Goal: Information Seeking & Learning: Check status

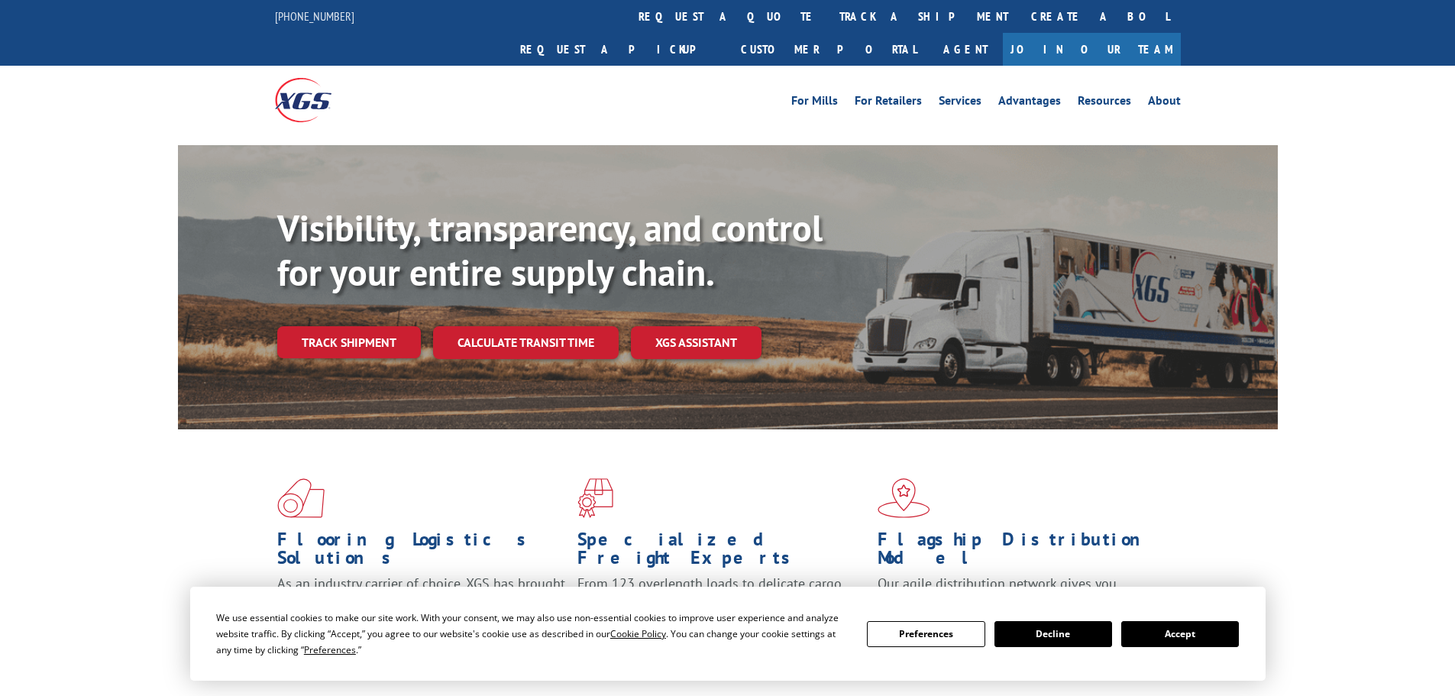
click at [1187, 636] on button "Accept" at bounding box center [1181, 634] width 118 height 26
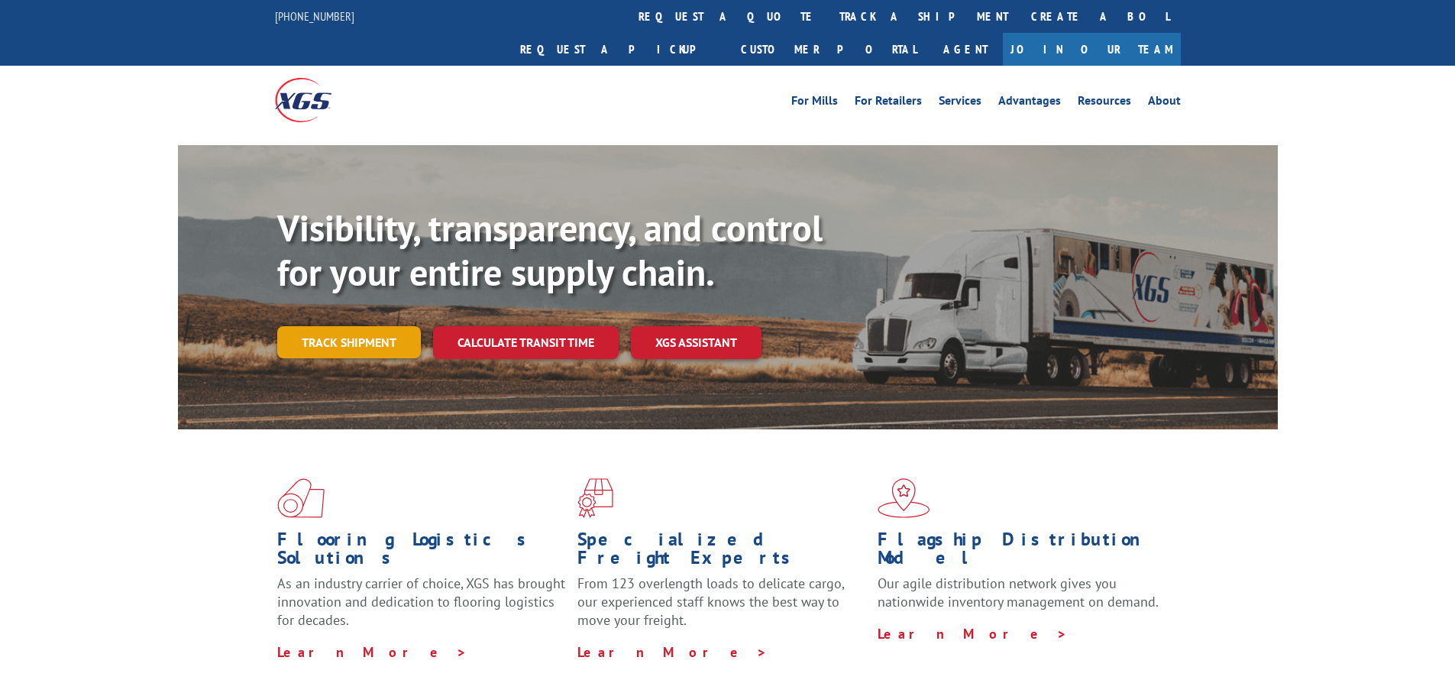
click at [296, 326] on link "Track shipment" at bounding box center [349, 342] width 144 height 32
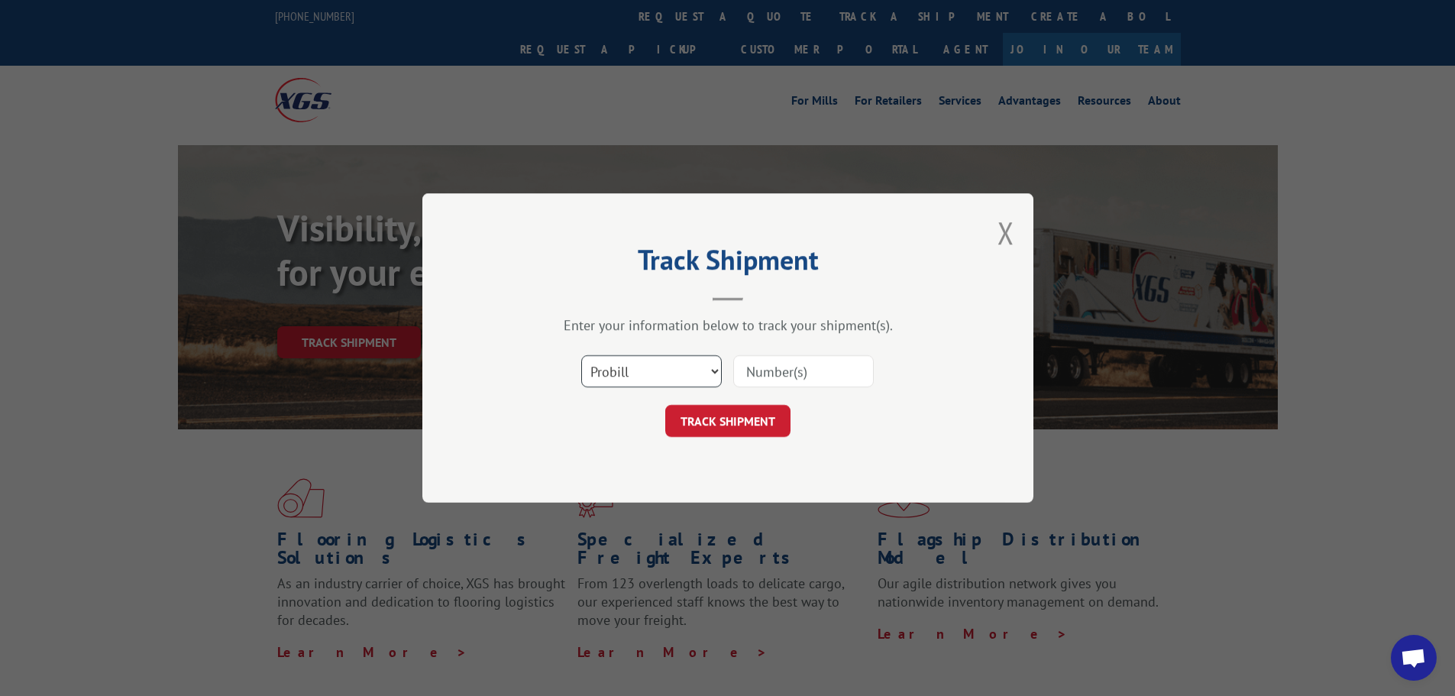
click at [679, 369] on select "Select category... Probill BOL PO" at bounding box center [651, 371] width 141 height 32
select select "bol"
click at [581, 355] on select "Select category... Probill BOL PO" at bounding box center [651, 371] width 141 height 32
drag, startPoint x: 828, startPoint y: 350, endPoint x: 793, endPoint y: 380, distance: 46.6
click at [797, 380] on div "Select category... Probill BOL PO" at bounding box center [728, 371] width 458 height 50
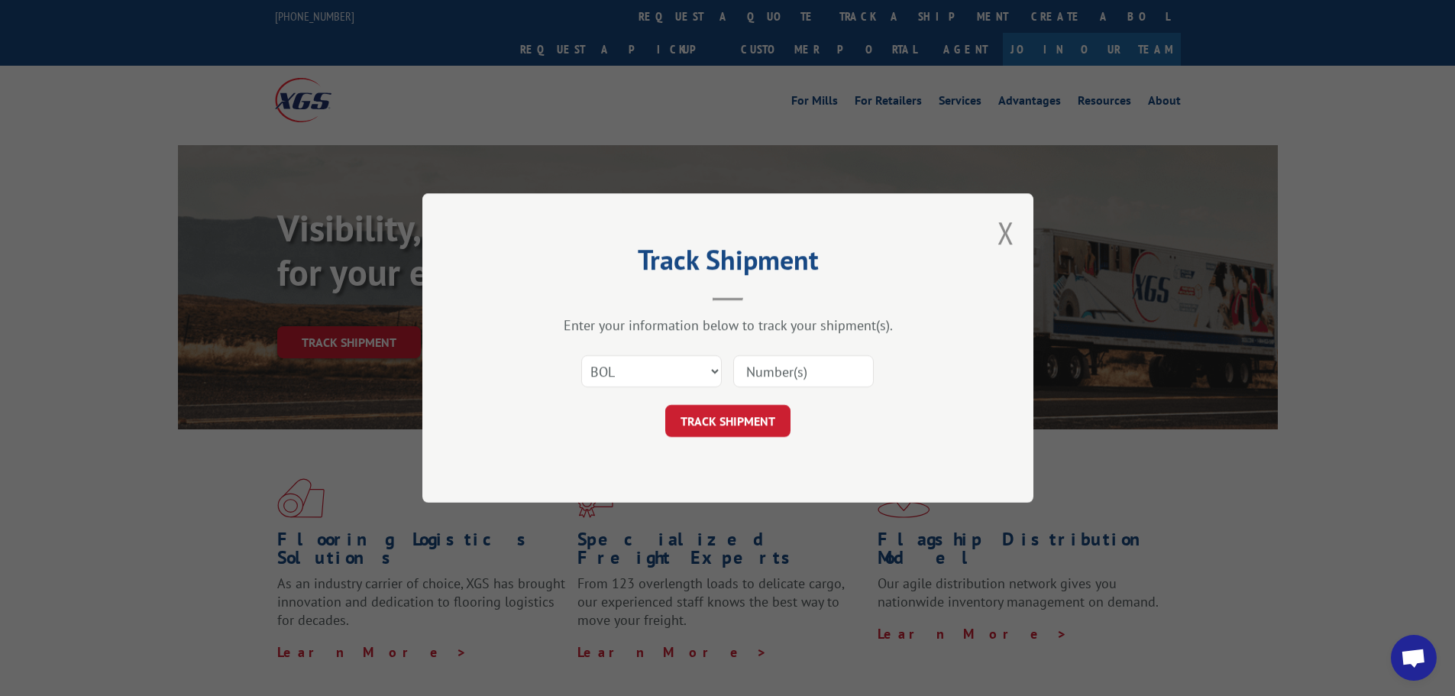
click at [793, 380] on input at bounding box center [803, 371] width 141 height 32
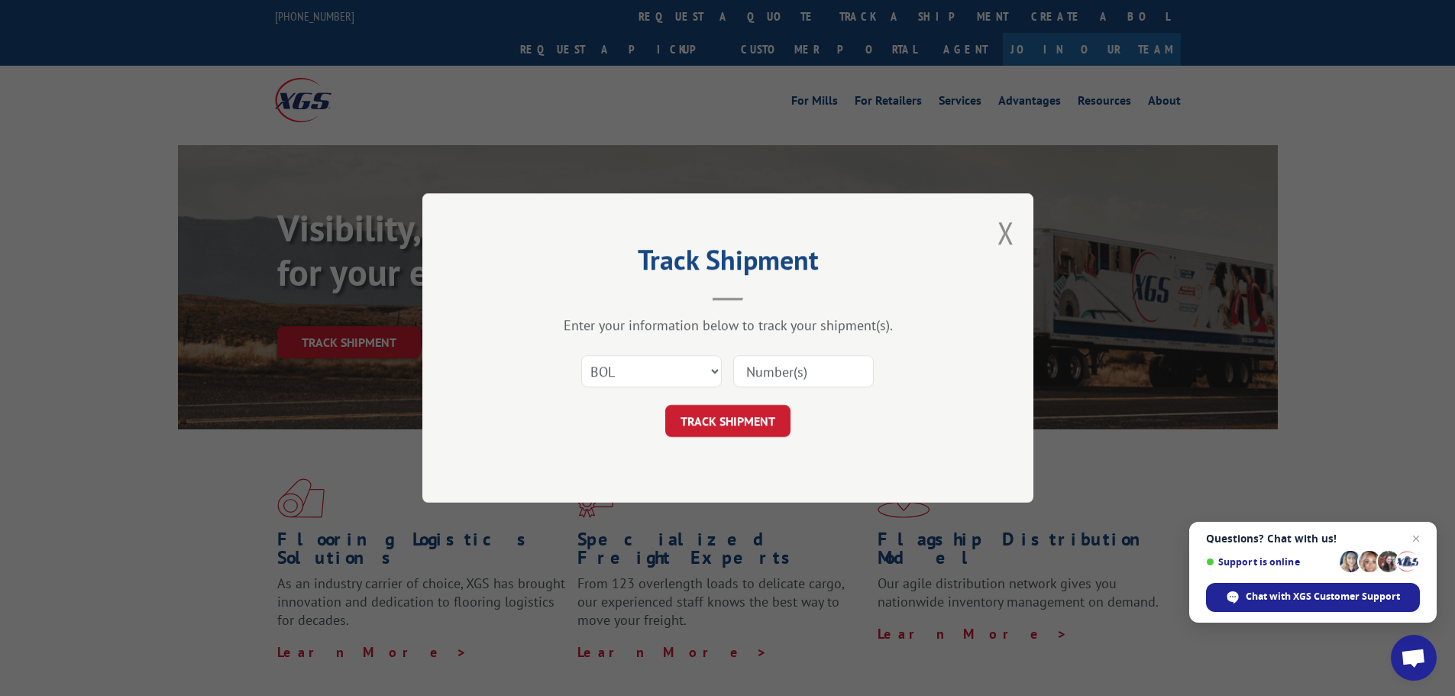
paste input "5990171"
type input "5990171"
click at [753, 419] on button "TRACK SHIPMENT" at bounding box center [727, 421] width 125 height 32
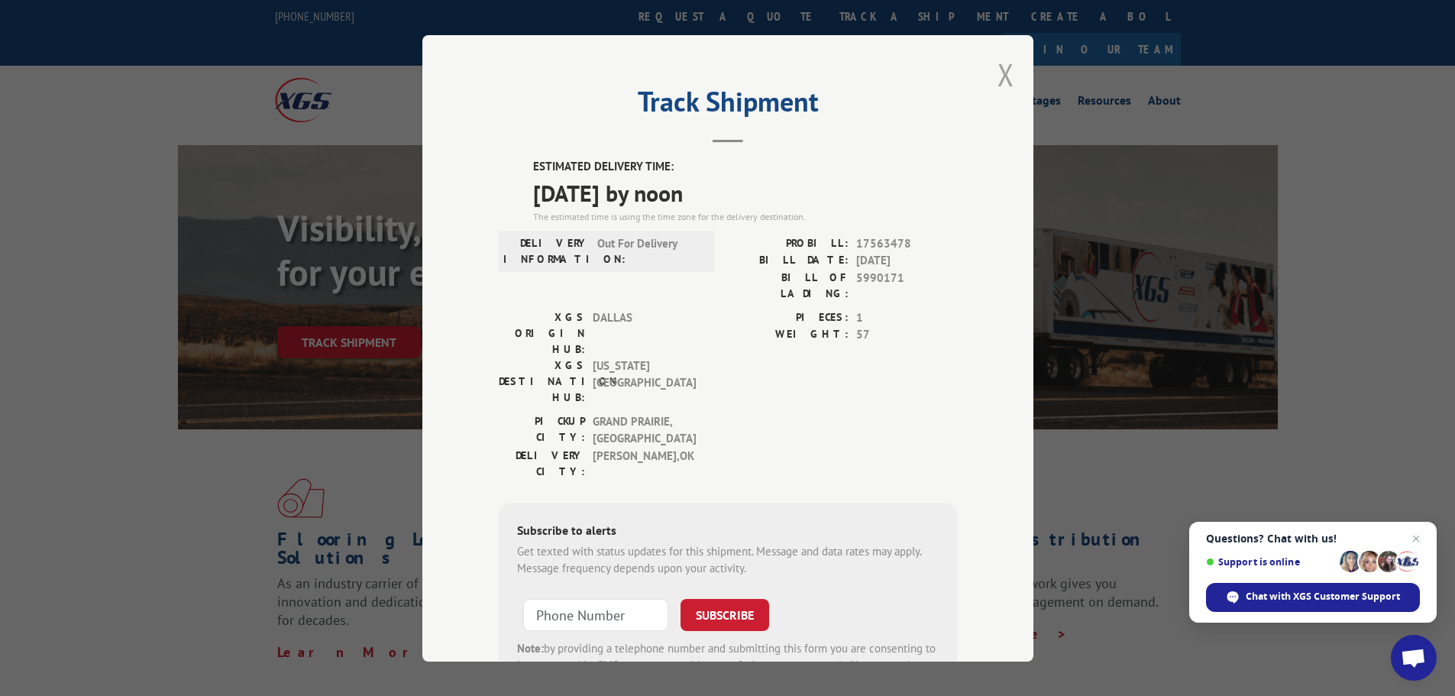
click at [1005, 70] on button "Close modal" at bounding box center [1006, 74] width 17 height 40
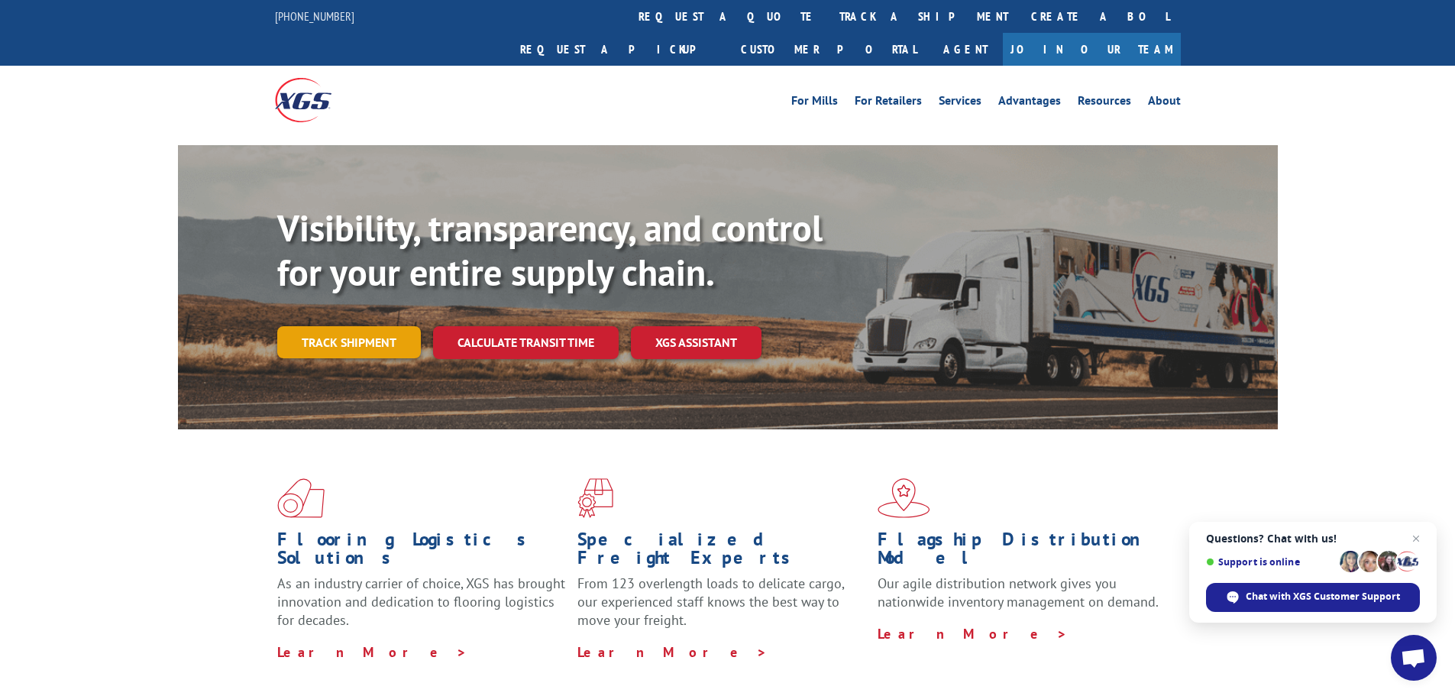
click at [329, 326] on link "Track shipment" at bounding box center [349, 342] width 144 height 32
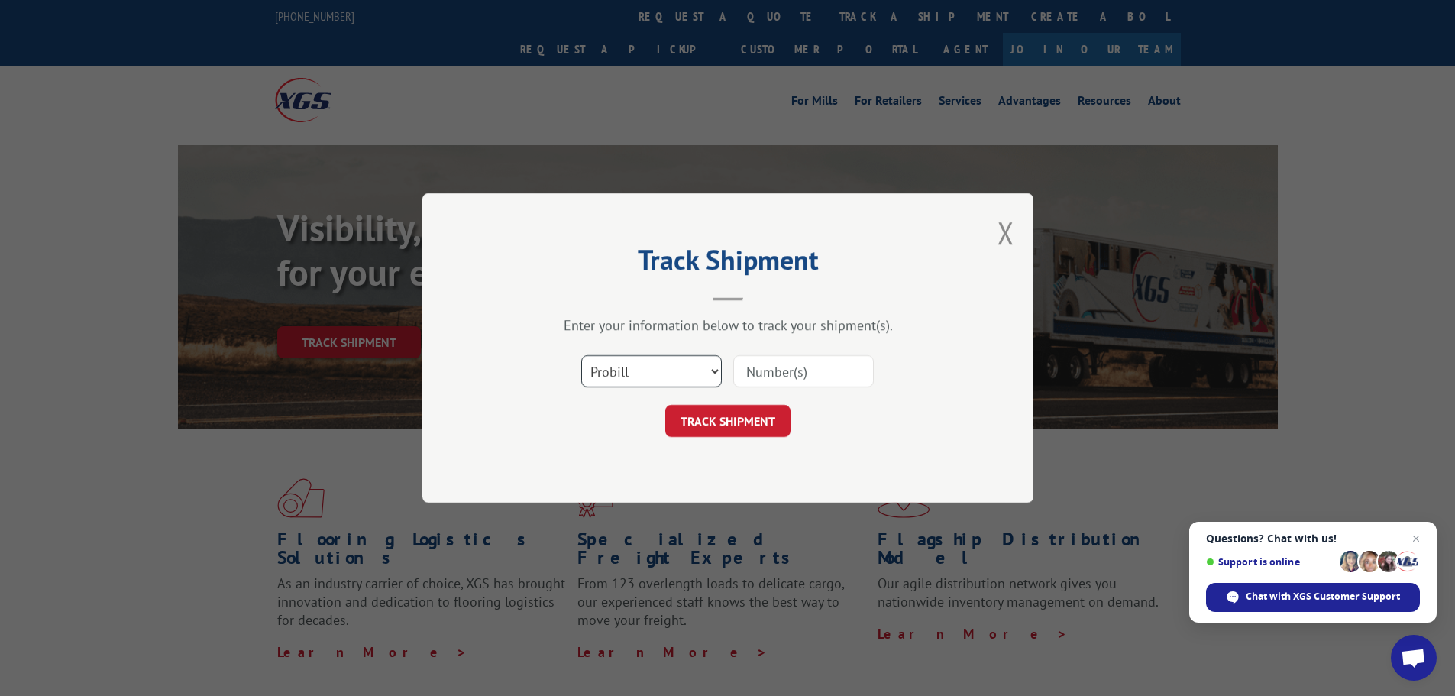
click at [637, 371] on select "Select category... Probill BOL PO" at bounding box center [651, 371] width 141 height 32
select select "bol"
click at [581, 355] on select "Select category... Probill BOL PO" at bounding box center [651, 371] width 141 height 32
click at [789, 377] on input at bounding box center [803, 371] width 141 height 32
paste input "5990044"
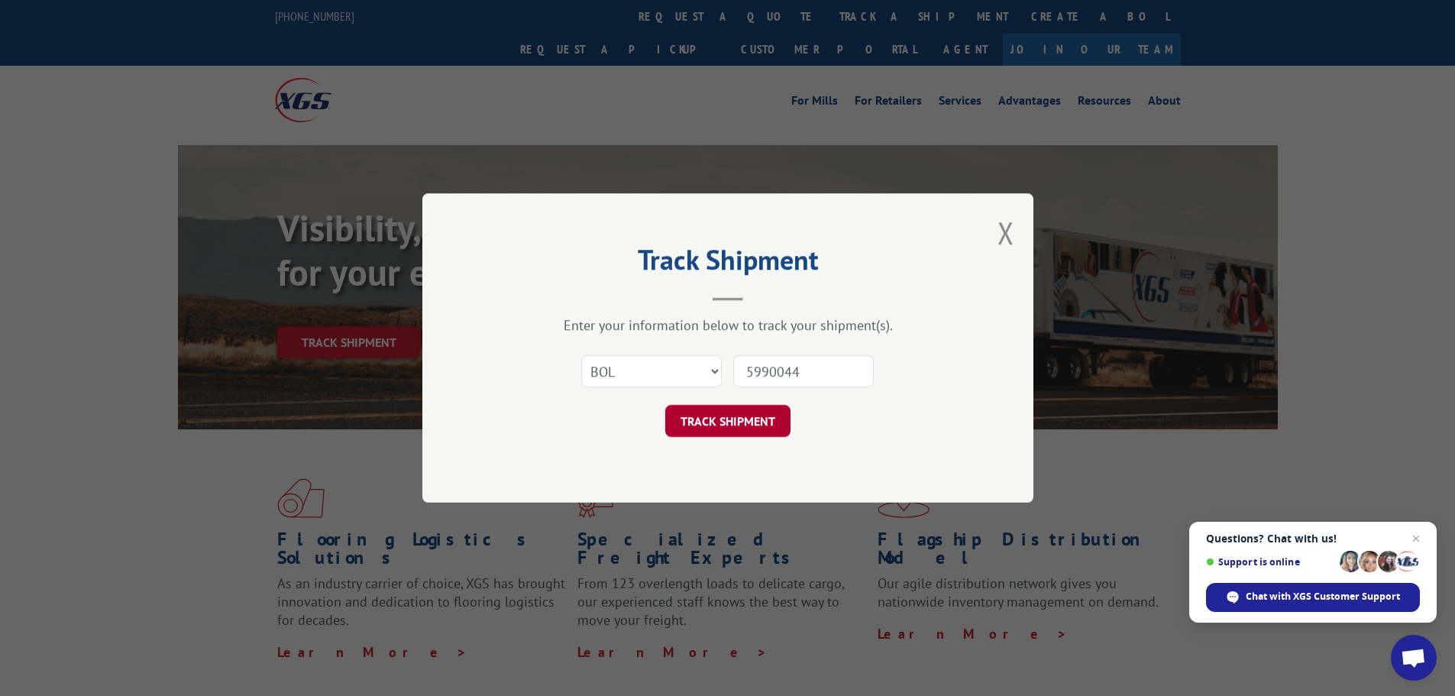
type input "5990044"
click at [760, 417] on button "TRACK SHIPMENT" at bounding box center [727, 421] width 125 height 32
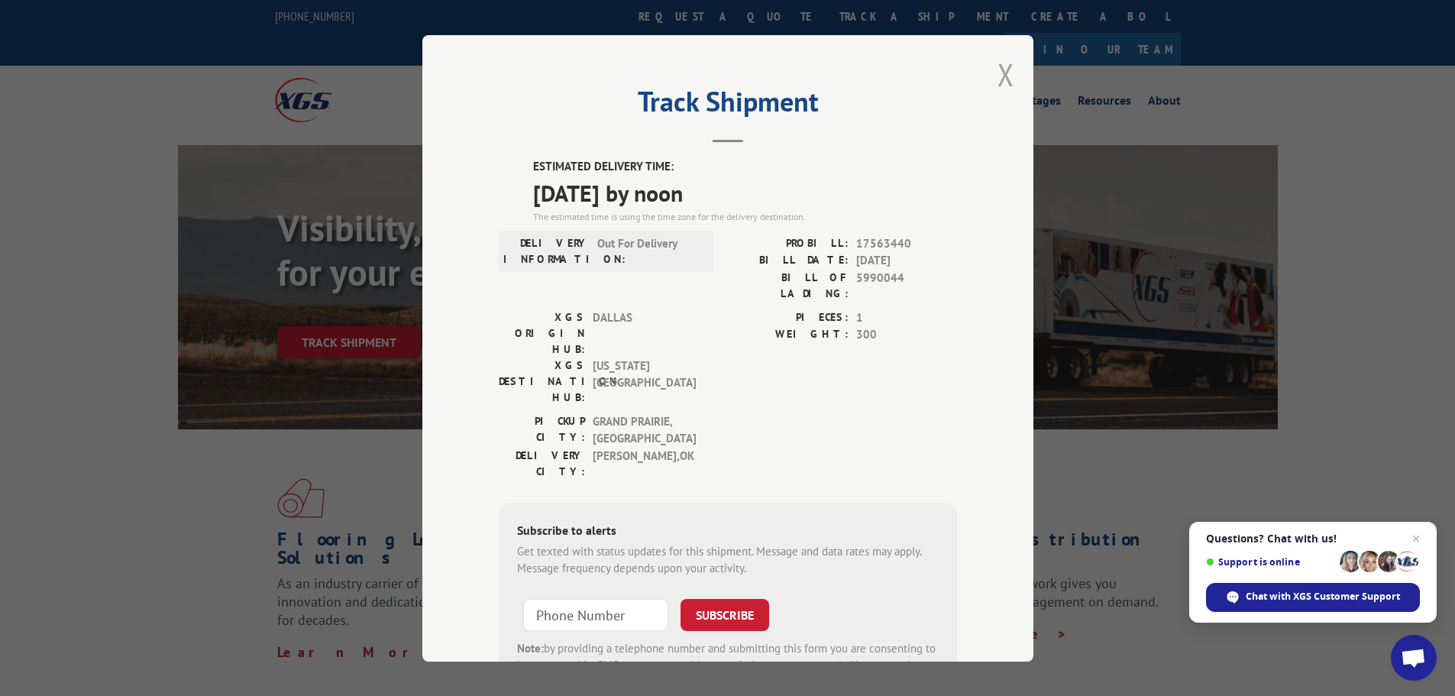
click at [999, 74] on button "Close modal" at bounding box center [1006, 74] width 17 height 40
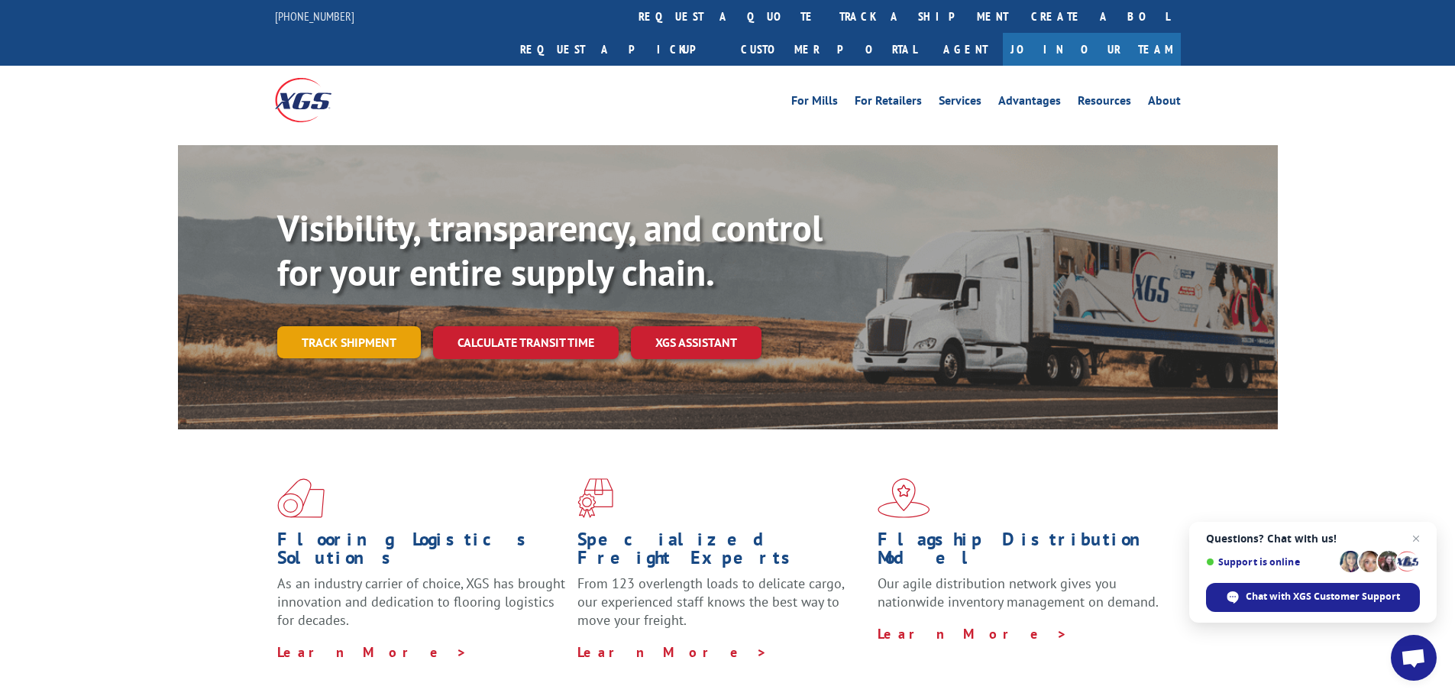
click at [394, 326] on link "Track shipment" at bounding box center [349, 342] width 144 height 32
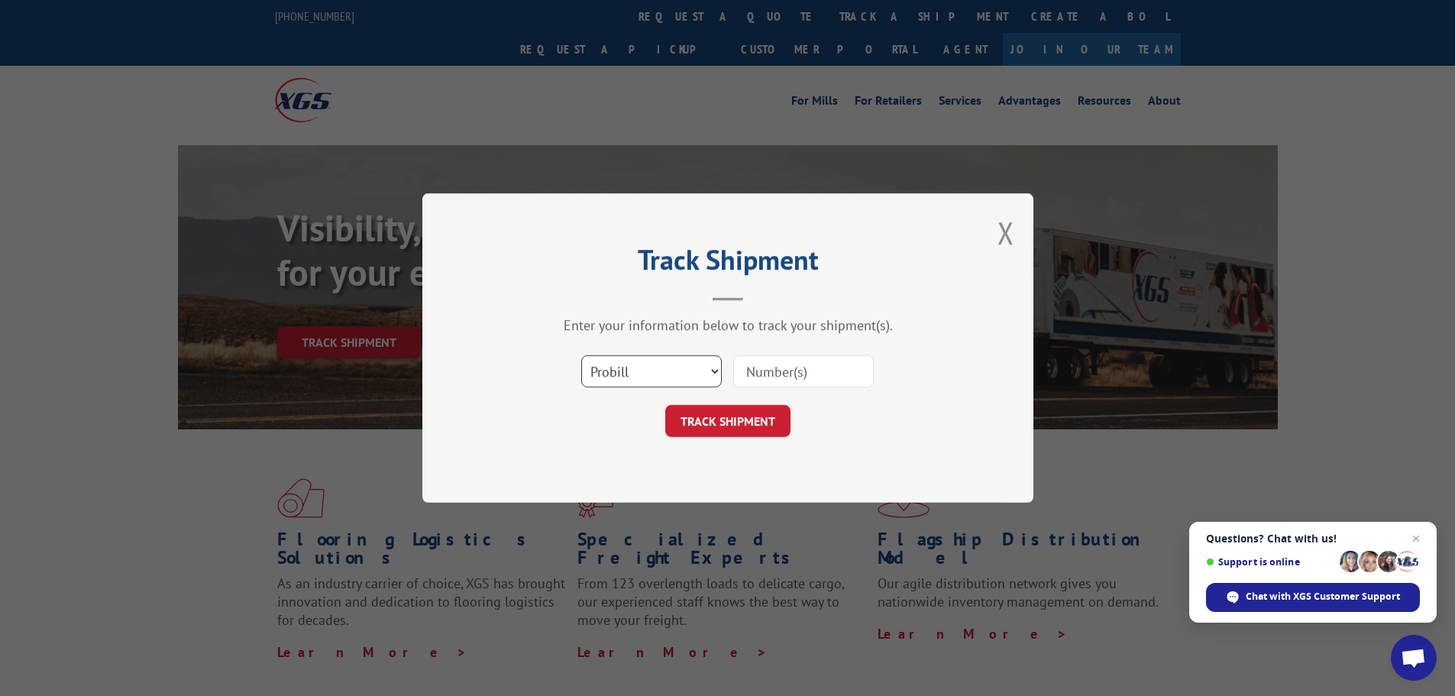
click at [610, 364] on select "Select category... Probill BOL PO" at bounding box center [651, 371] width 141 height 32
select select "bol"
click at [581, 355] on select "Select category... Probill BOL PO" at bounding box center [651, 371] width 141 height 32
click at [760, 368] on input at bounding box center [803, 371] width 141 height 32
paste input "6006179"
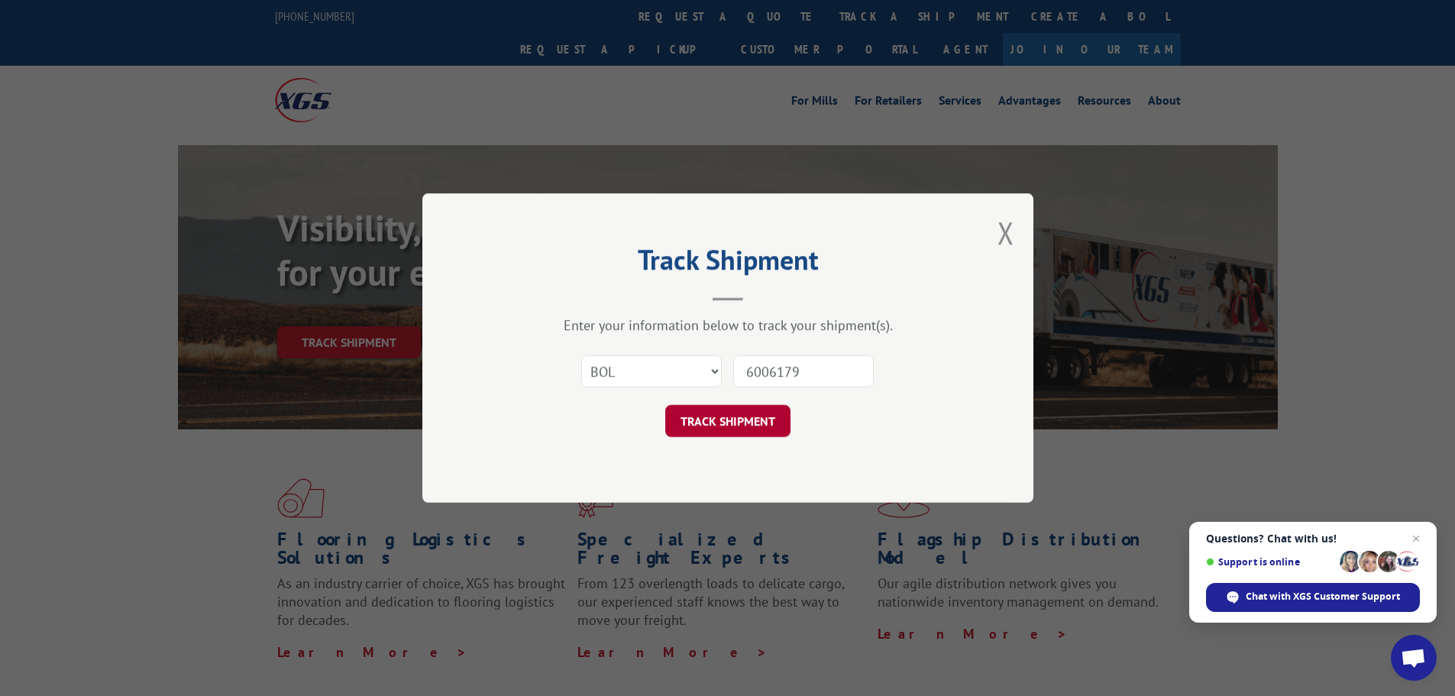
type input "6006179"
click at [738, 432] on button "TRACK SHIPMENT" at bounding box center [727, 421] width 125 height 32
